Goal: Complete application form

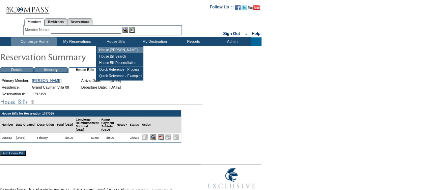
click at [117, 49] on td "House [PERSON_NAME]" at bounding box center [120, 50] width 45 height 6
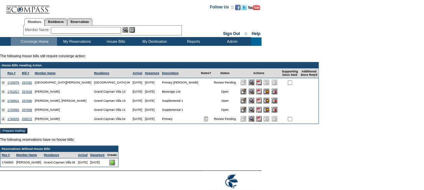
click at [115, 166] on img at bounding box center [112, 163] width 6 height 6
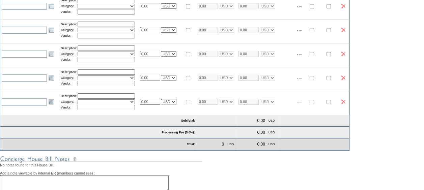
scroll to position [289, 0]
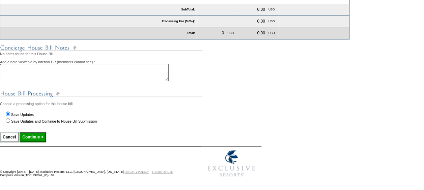
click at [7, 122] on input "Save Updates and Continue to House Bill Submission" at bounding box center [8, 120] width 4 height 4
radio input "true"
click at [34, 138] on input "Continue >" at bounding box center [33, 137] width 26 height 10
type input "Processing..."
